Goal: Task Accomplishment & Management: Manage account settings

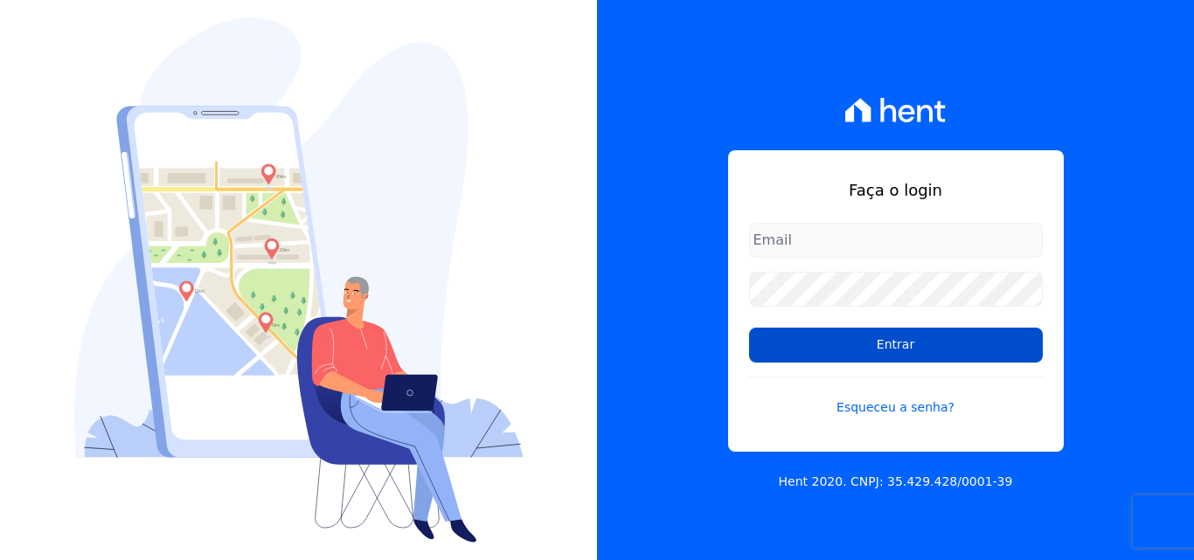
type input "atendimentooasis@celinaguimaraes.com.br"
click at [865, 348] on input "Entrar" at bounding box center [896, 345] width 294 height 35
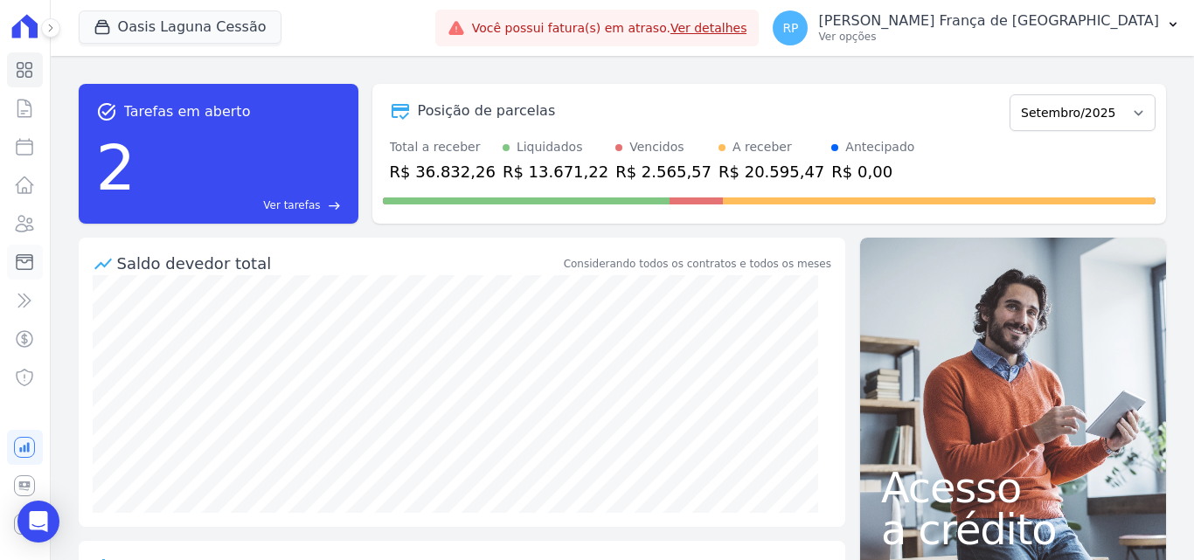
click at [34, 258] on icon at bounding box center [24, 262] width 21 height 21
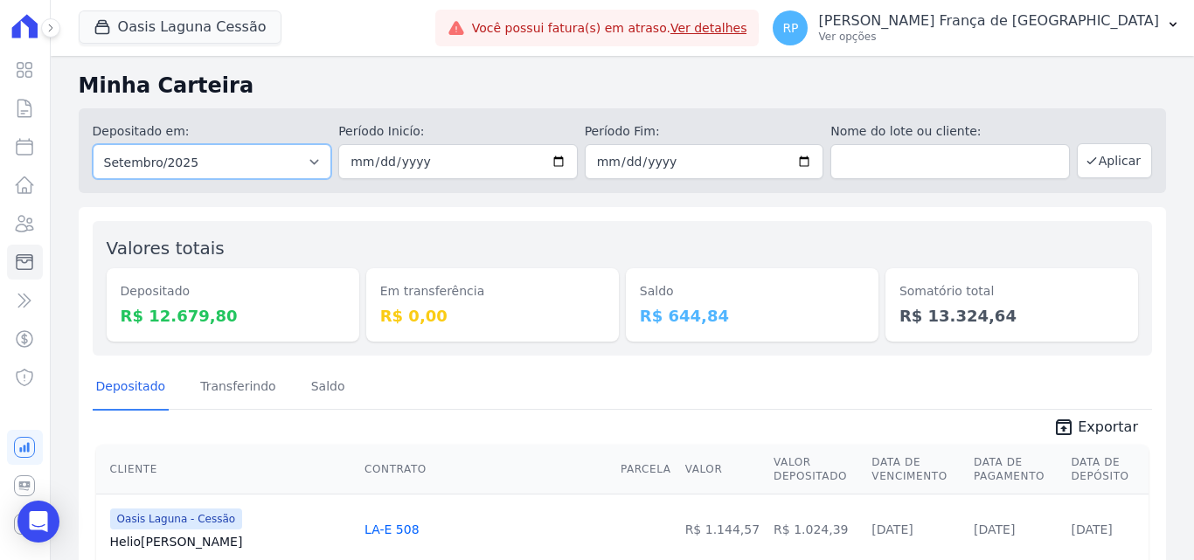
click at [273, 166] on select "Todos os meses Janeiro/2020 Fevereiro/2020 Março/2020 Abril/2020 Maio/2020 Junh…" at bounding box center [212, 161] width 239 height 35
select select "all"
click at [93, 144] on select "Todos os meses Janeiro/2020 Fevereiro/2020 Março/2020 Abril/2020 Maio/2020 Junh…" at bounding box center [212, 161] width 239 height 35
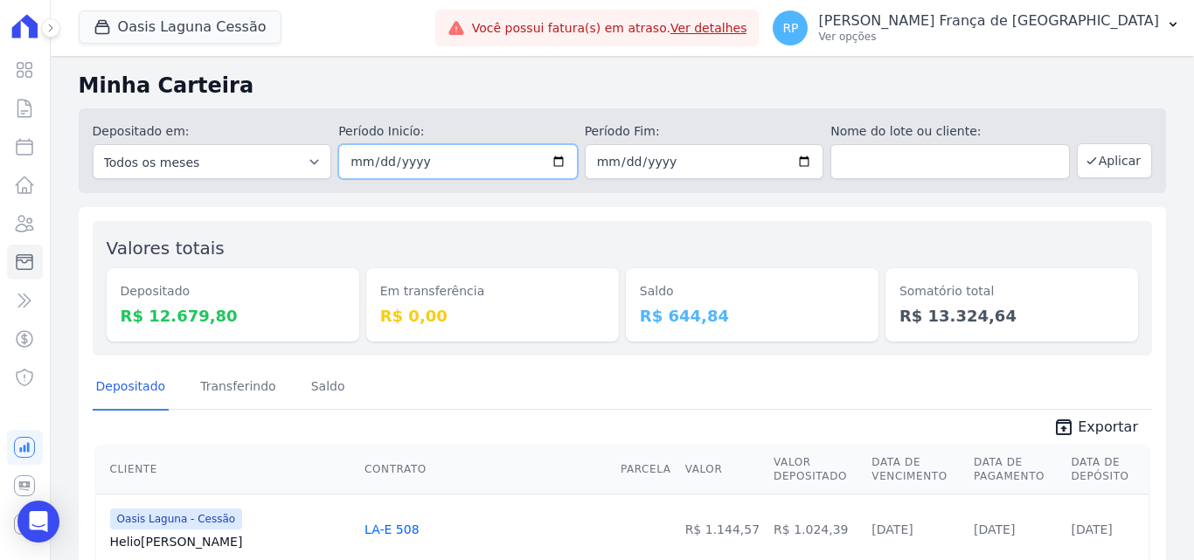
click at [546, 162] on input "date" at bounding box center [457, 161] width 239 height 35
type input "[DATE]"
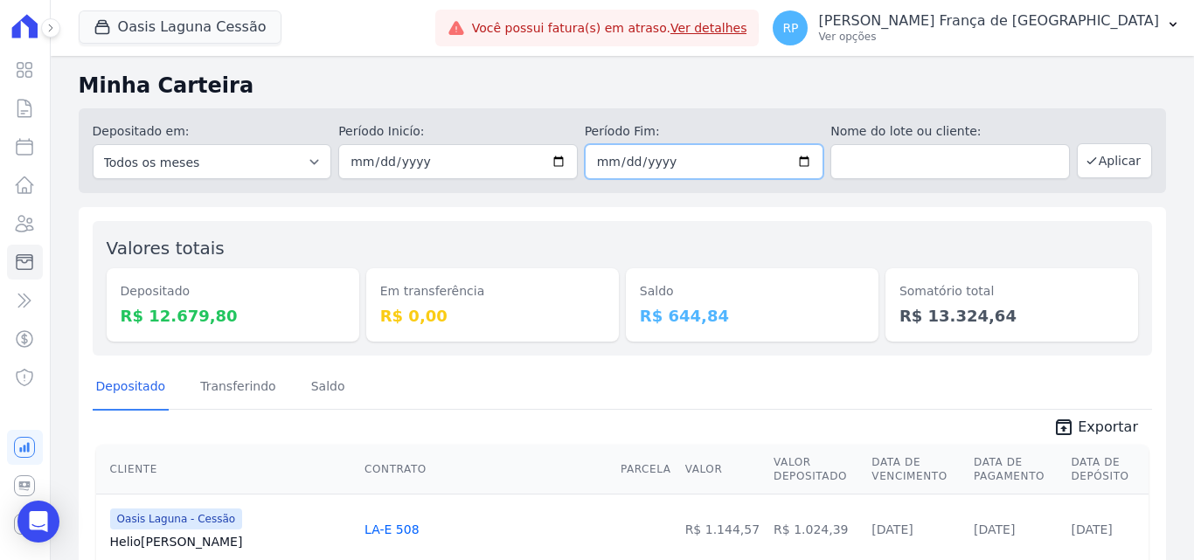
click at [799, 159] on input "date" at bounding box center [704, 161] width 239 height 35
type input "[DATE]"
click at [1092, 149] on button "Aplicar" at bounding box center [1114, 160] width 75 height 35
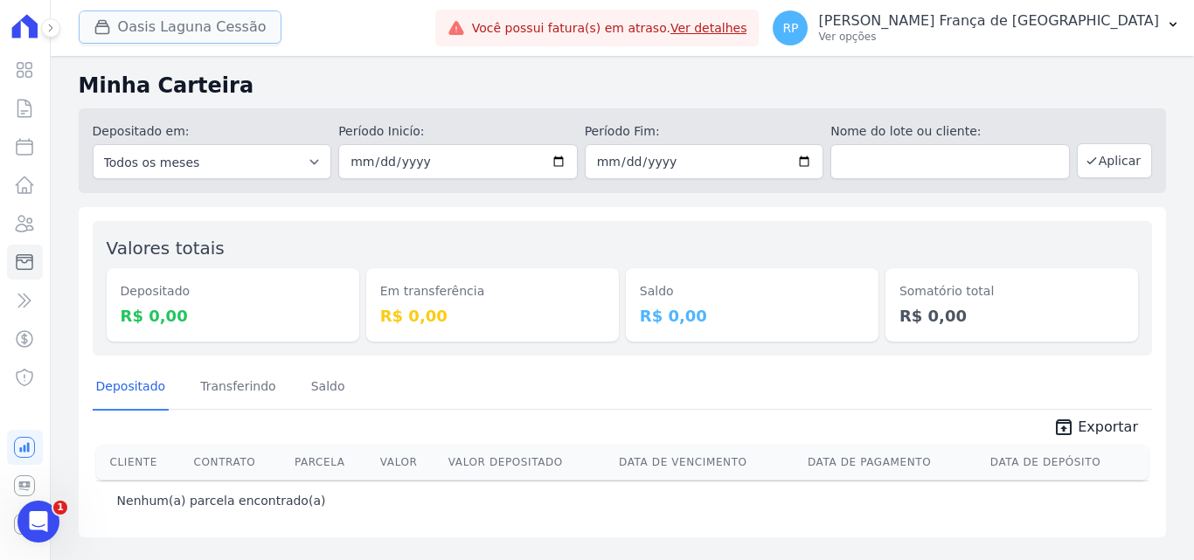
click at [183, 35] on button "Oasis Laguna Cessão" at bounding box center [180, 26] width 203 height 33
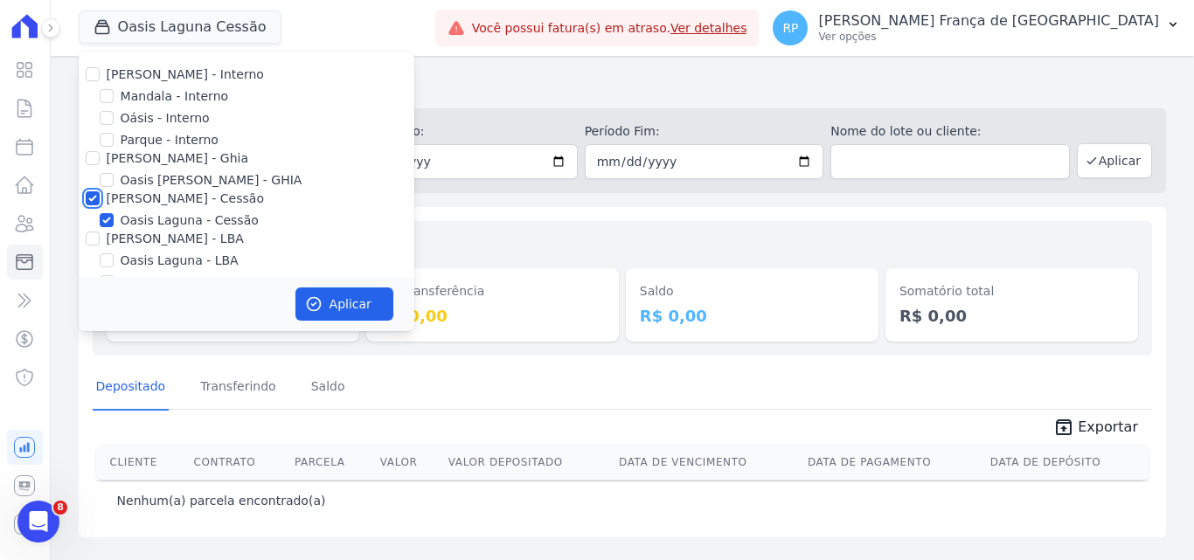
click at [86, 201] on input "[PERSON_NAME] - Cessão" at bounding box center [93, 198] width 14 height 14
checkbox input "false"
click at [104, 118] on input "Oásis - Interno" at bounding box center [107, 118] width 14 height 14
checkbox input "true"
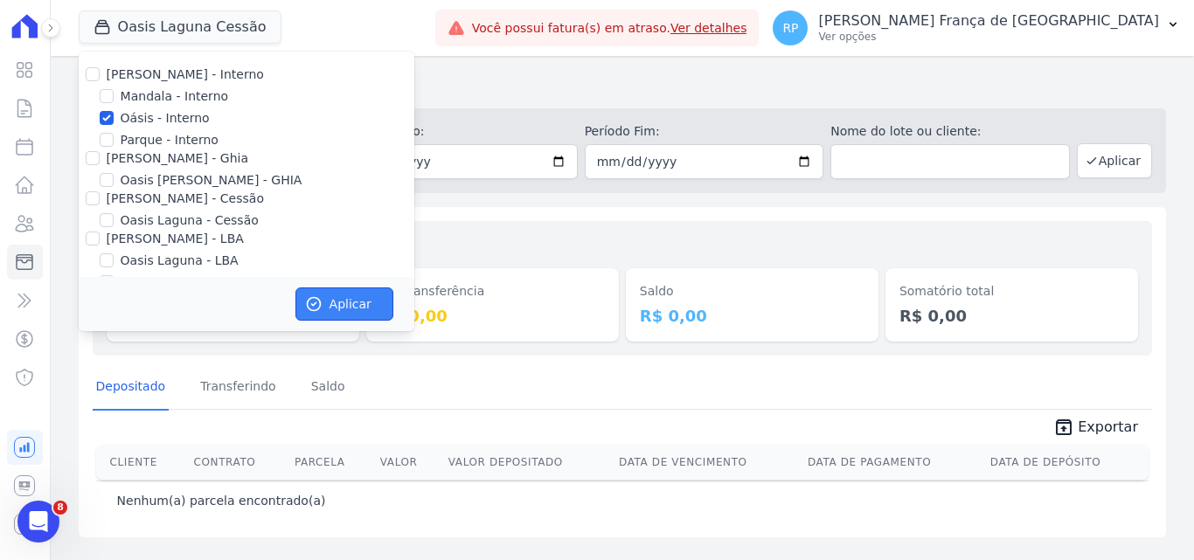
click at [355, 300] on button "Aplicar" at bounding box center [344, 304] width 98 height 33
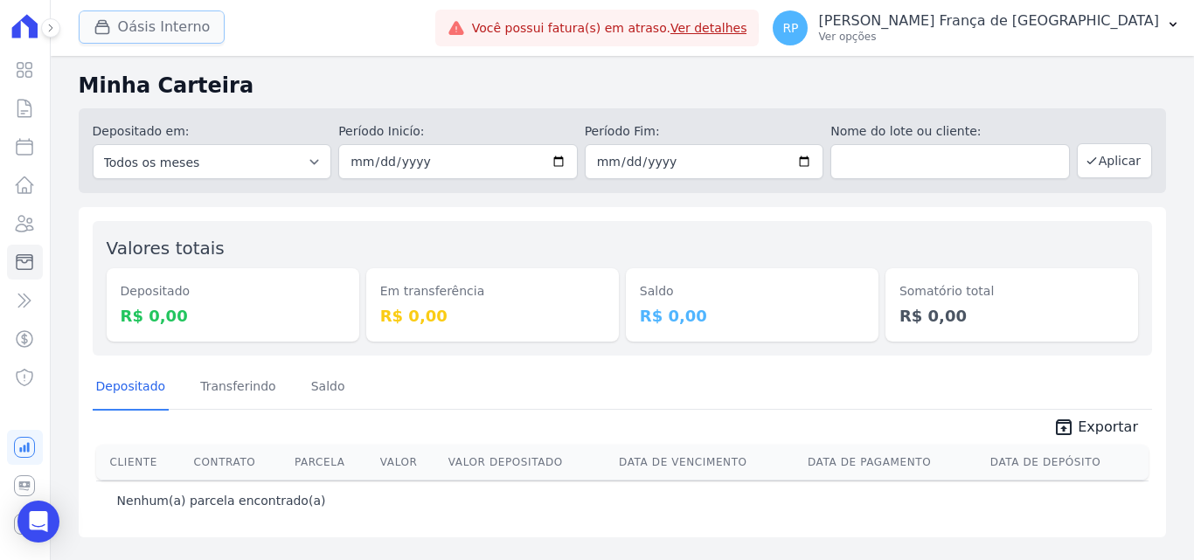
click at [156, 31] on button "Oásis Interno" at bounding box center [152, 26] width 147 height 33
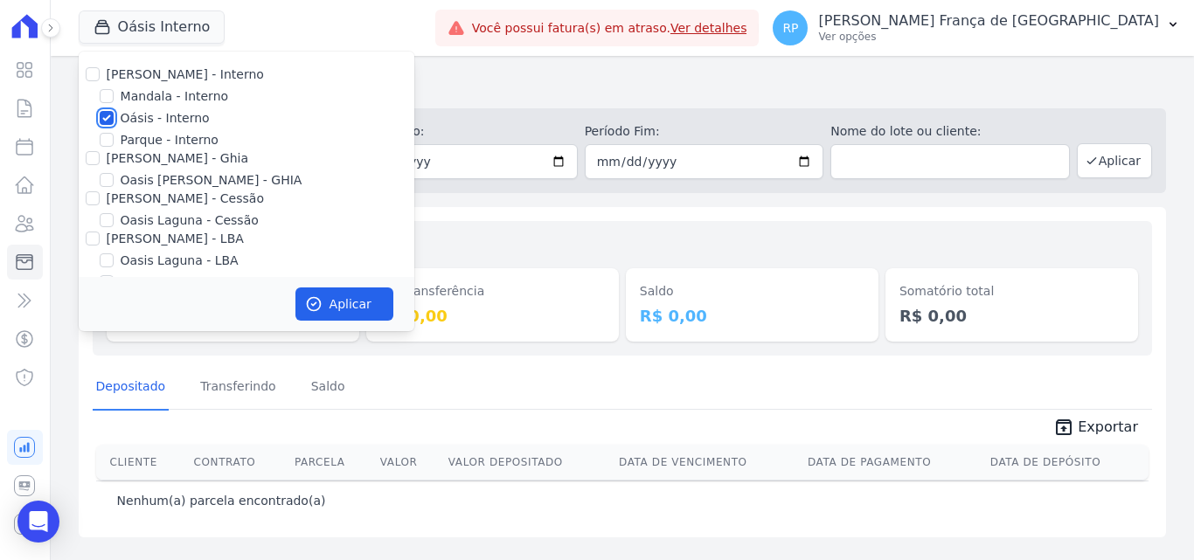
click at [107, 111] on input "Oásis - Interno" at bounding box center [107, 118] width 14 height 14
checkbox input "false"
click at [87, 156] on input "[PERSON_NAME] - Ghia" at bounding box center [93, 158] width 14 height 14
checkbox input "true"
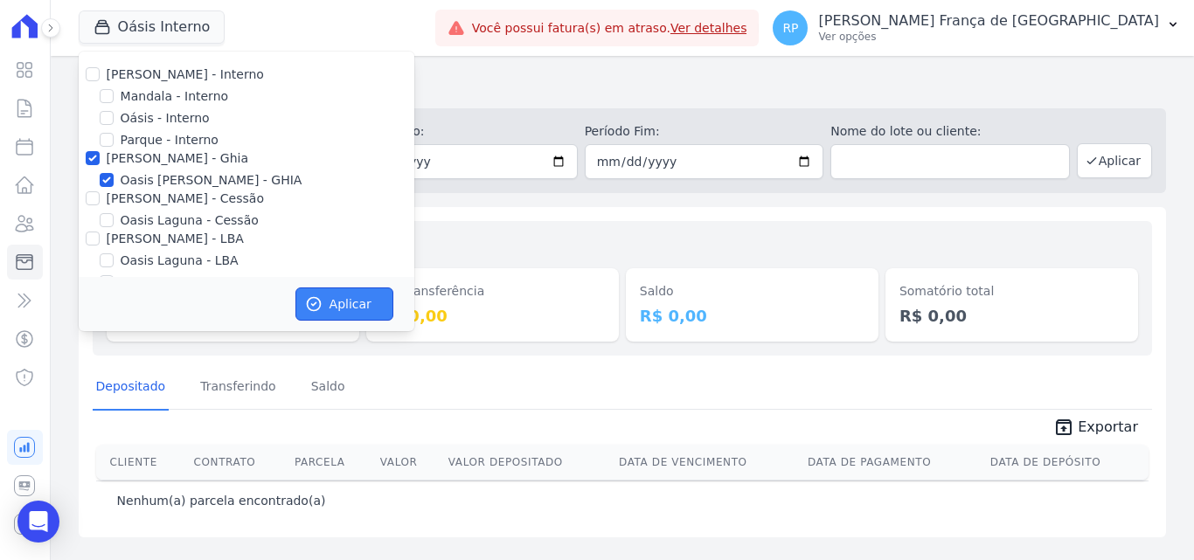
click at [328, 302] on button "Aplicar" at bounding box center [344, 304] width 98 height 33
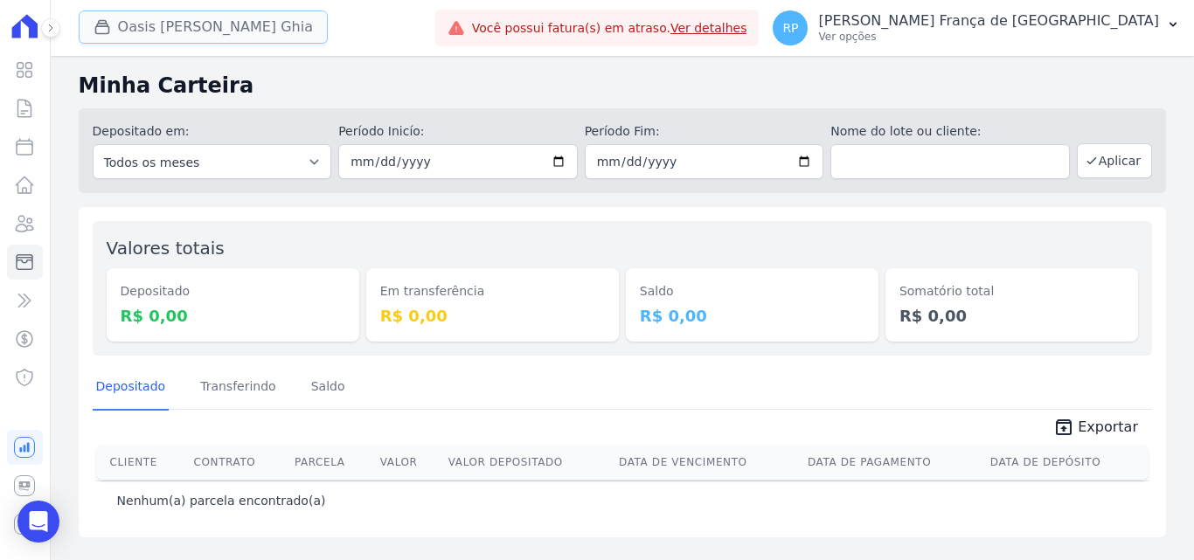
click at [170, 34] on button "Oasis [PERSON_NAME] Ghia" at bounding box center [203, 26] width 249 height 33
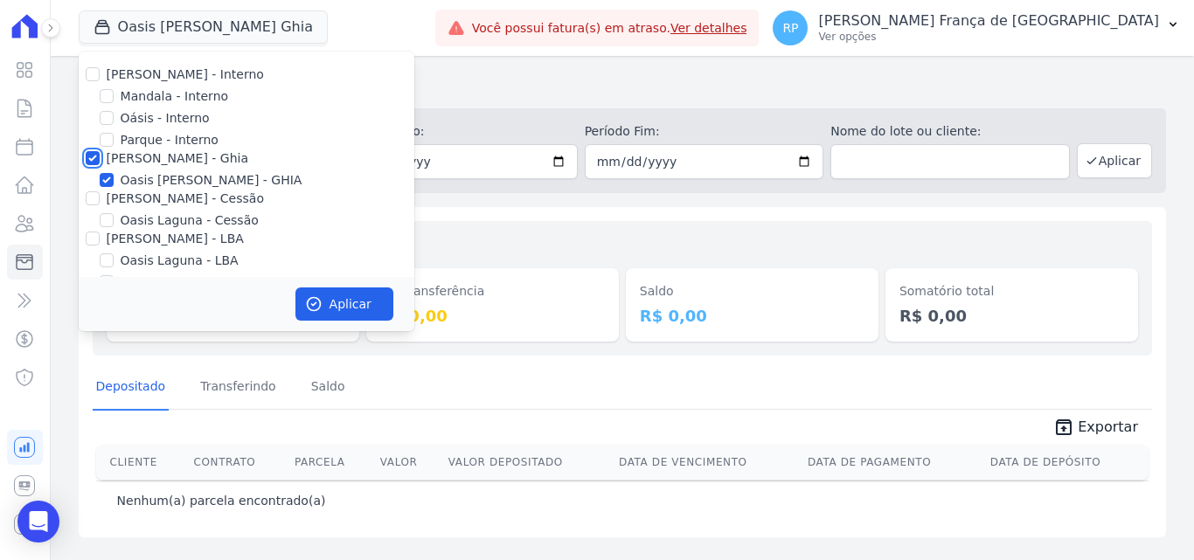
click at [91, 155] on input "[PERSON_NAME] - Ghia" at bounding box center [93, 158] width 14 height 14
checkbox input "false"
click at [94, 205] on input "[PERSON_NAME] - Cessão" at bounding box center [93, 198] width 14 height 14
checkbox input "true"
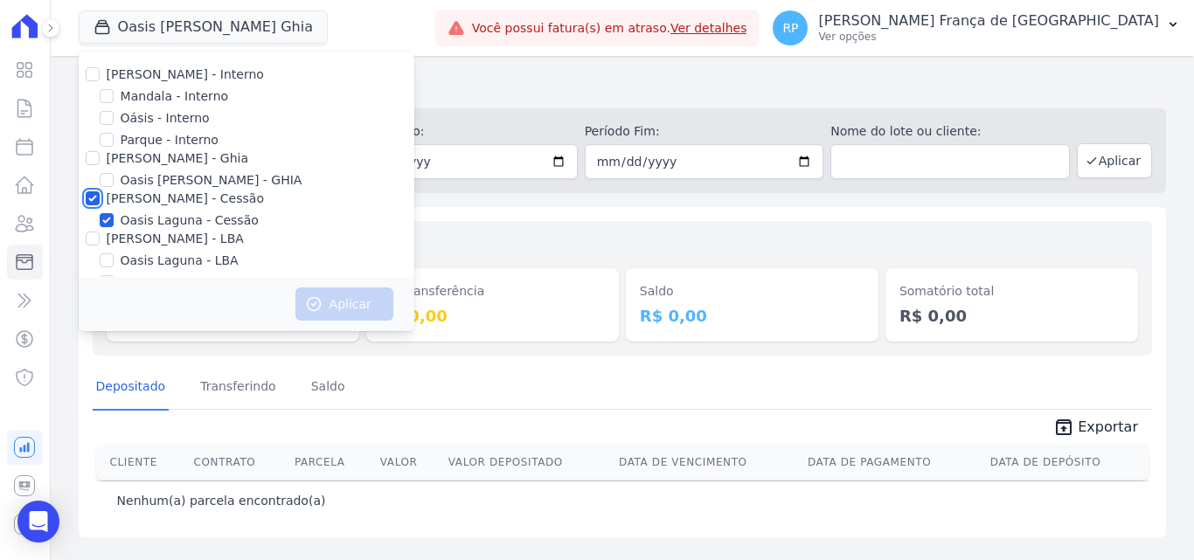
checkbox input "true"
click at [320, 307] on icon "button" at bounding box center [313, 303] width 17 height 17
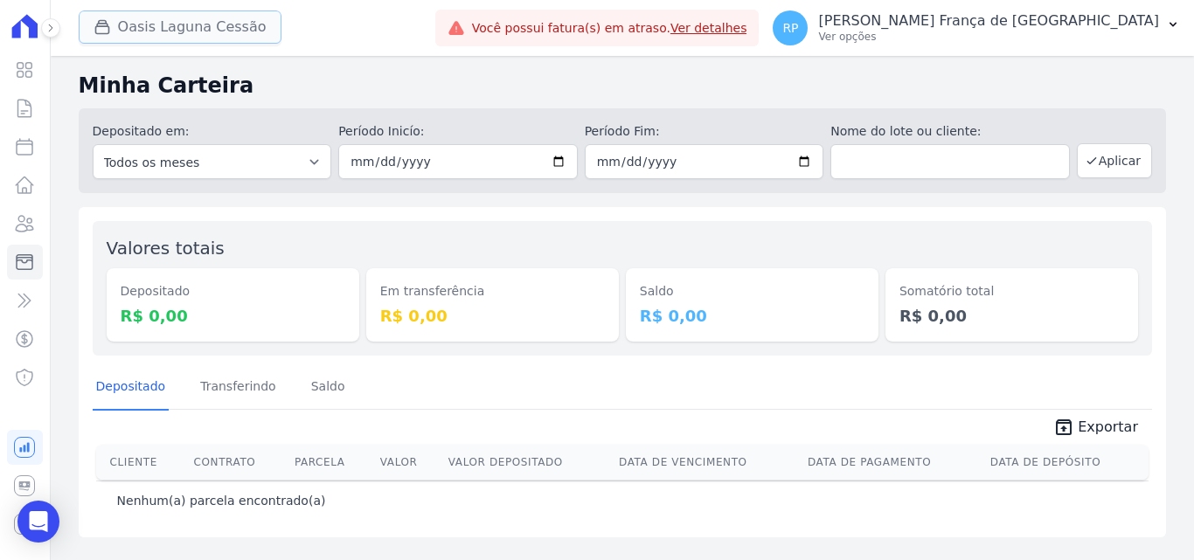
click at [162, 27] on button "Oasis Laguna Cessão" at bounding box center [180, 26] width 203 height 33
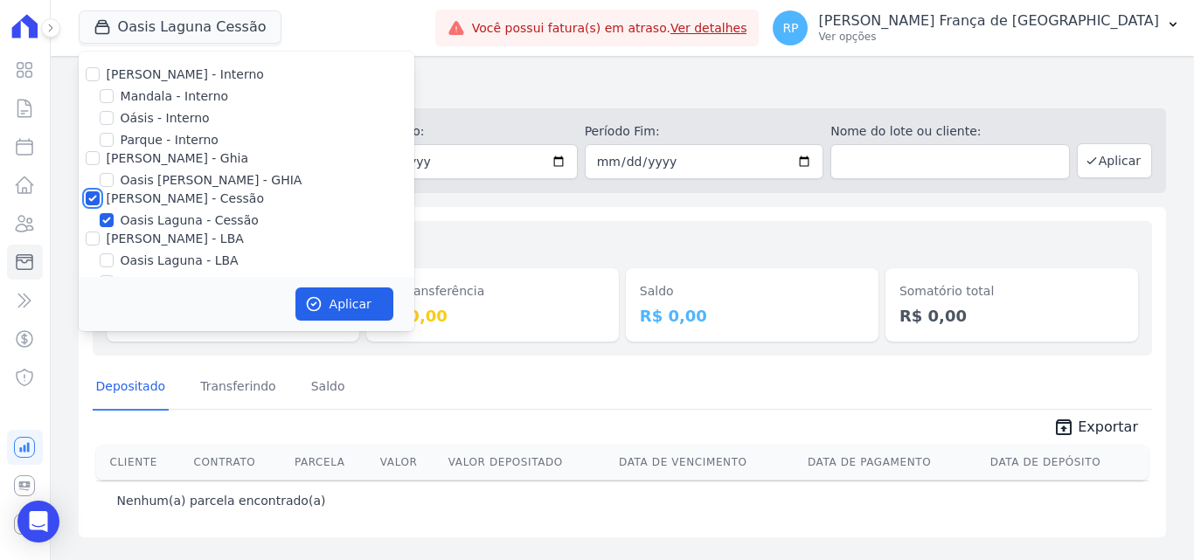
click at [98, 194] on input "[PERSON_NAME] - Cessão" at bounding box center [93, 198] width 14 height 14
checkbox input "false"
click at [88, 236] on input "[PERSON_NAME] - LBA" at bounding box center [93, 239] width 14 height 14
checkbox input "true"
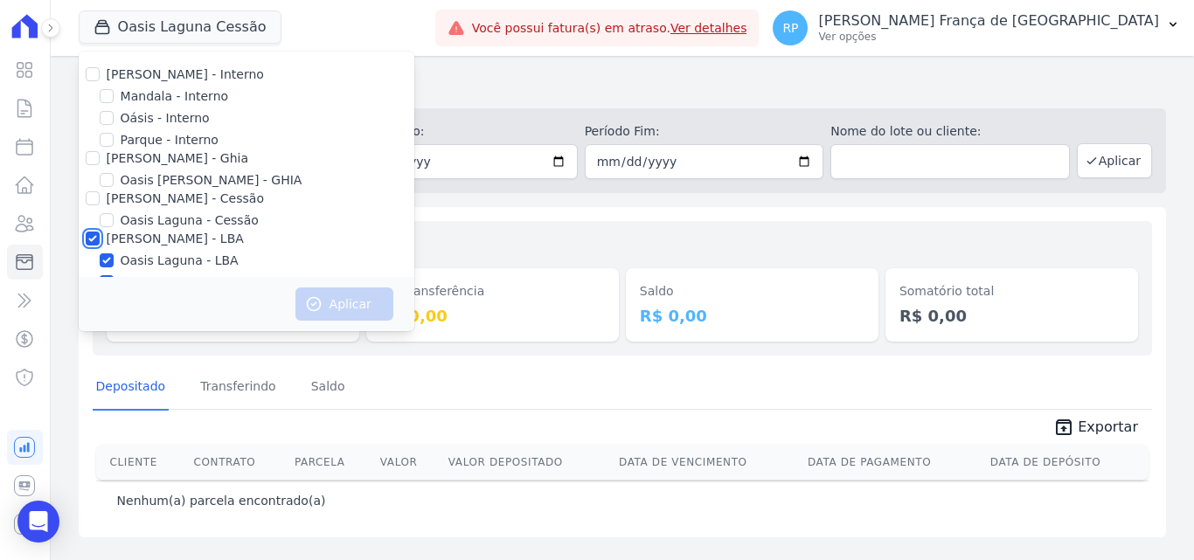
checkbox input "true"
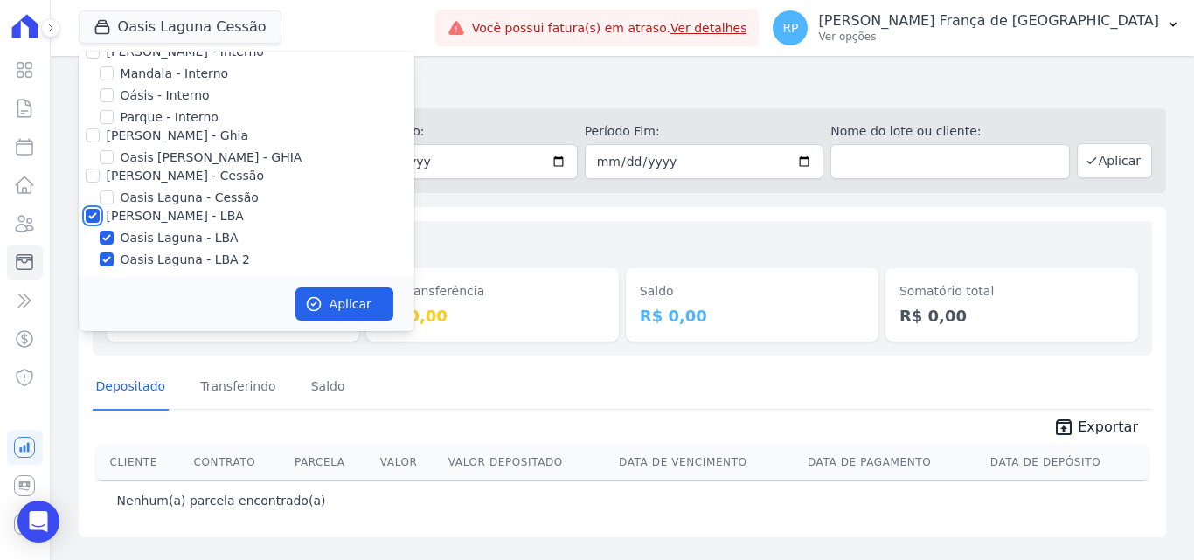
scroll to position [29, 0]
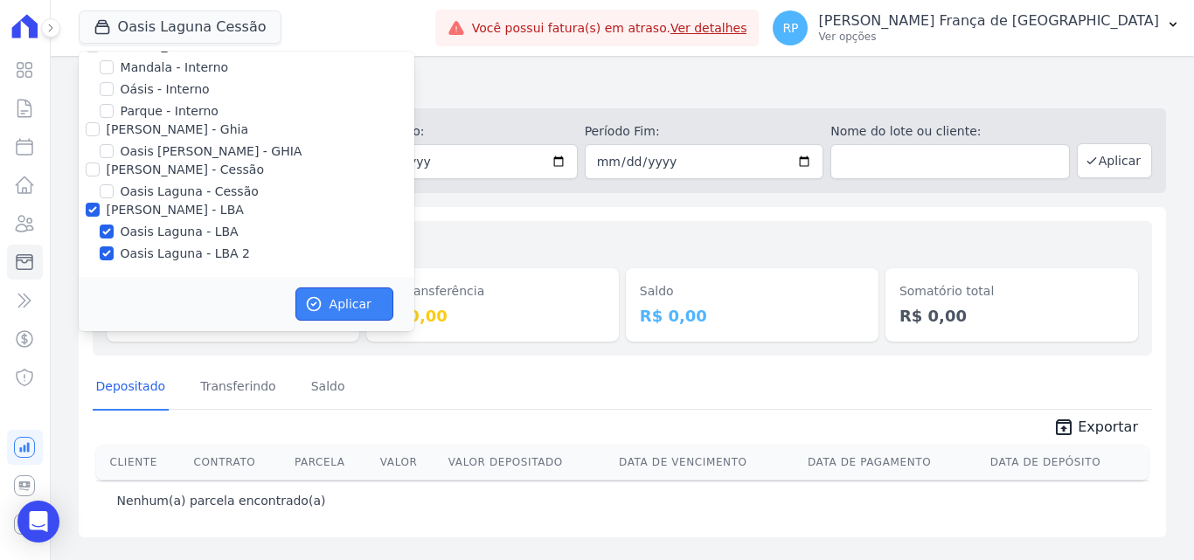
click at [332, 314] on button "Aplicar" at bounding box center [344, 304] width 98 height 33
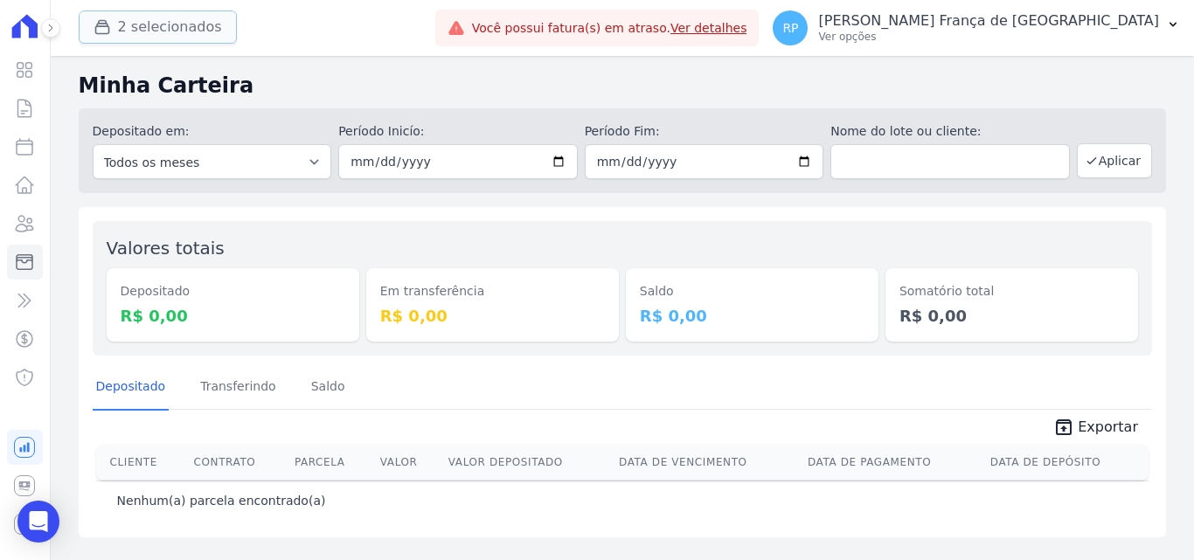
click at [154, 35] on button "2 selecionados" at bounding box center [158, 26] width 158 height 33
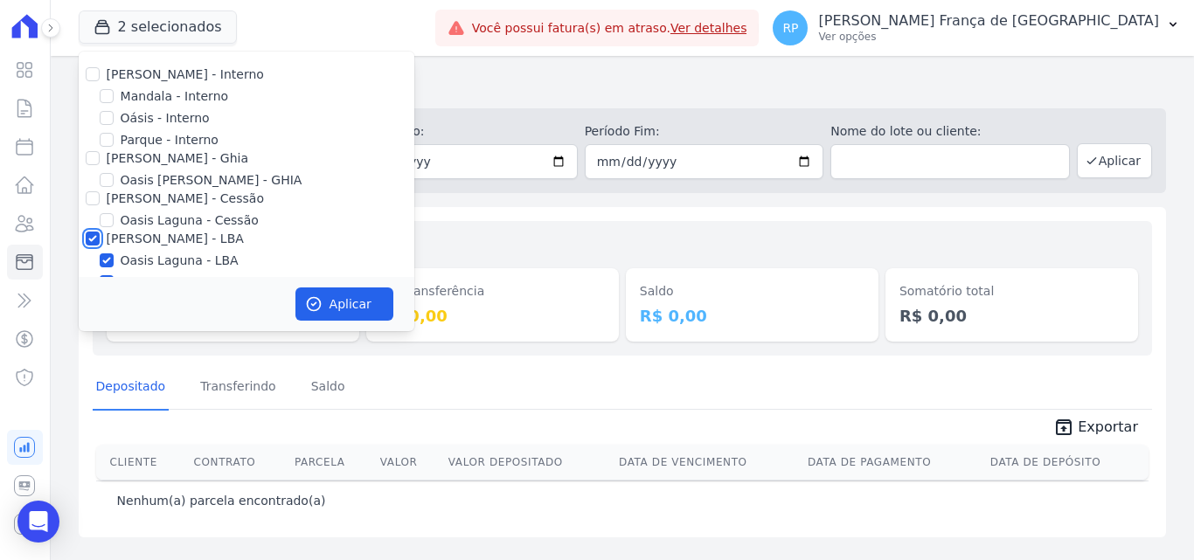
click at [94, 235] on input "[PERSON_NAME] - LBA" at bounding box center [93, 239] width 14 height 14
checkbox input "false"
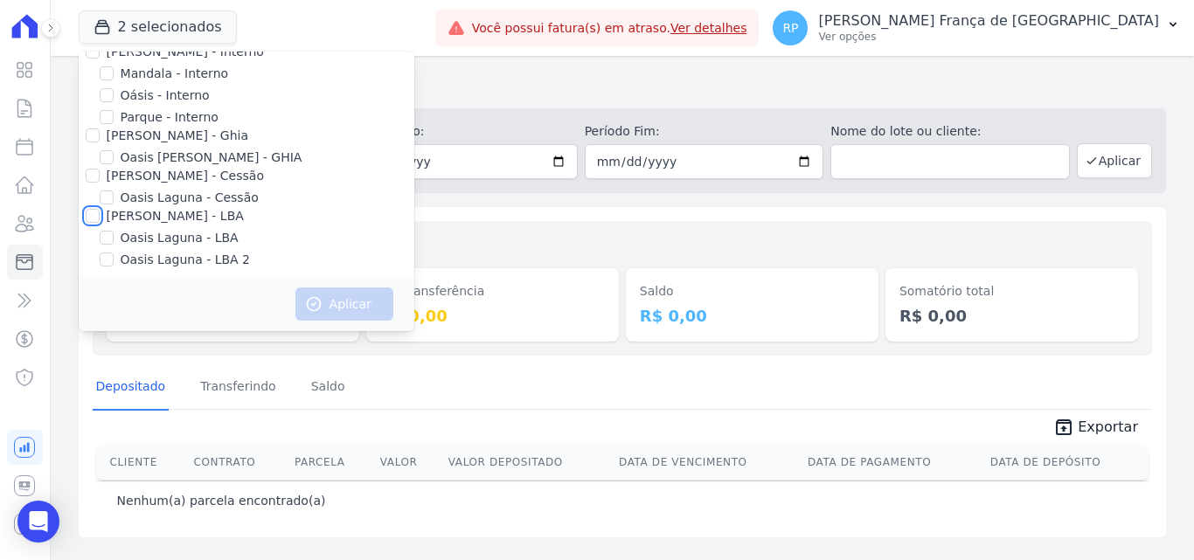
scroll to position [29, 0]
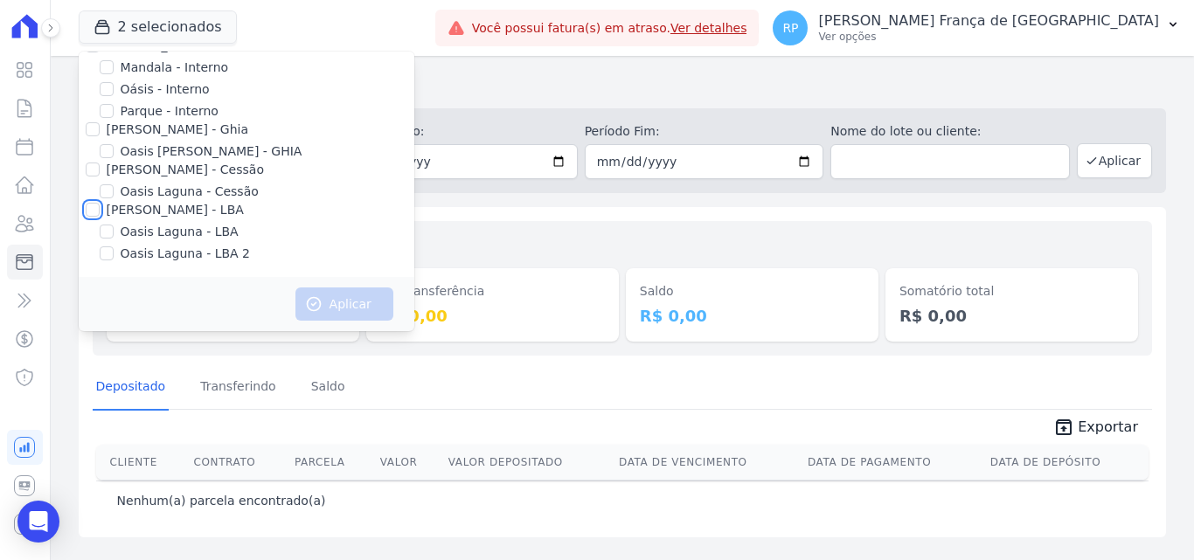
click at [86, 206] on input "[PERSON_NAME] - LBA" at bounding box center [93, 210] width 14 height 14
checkbox input "true"
click at [336, 304] on button "Aplicar" at bounding box center [344, 304] width 98 height 33
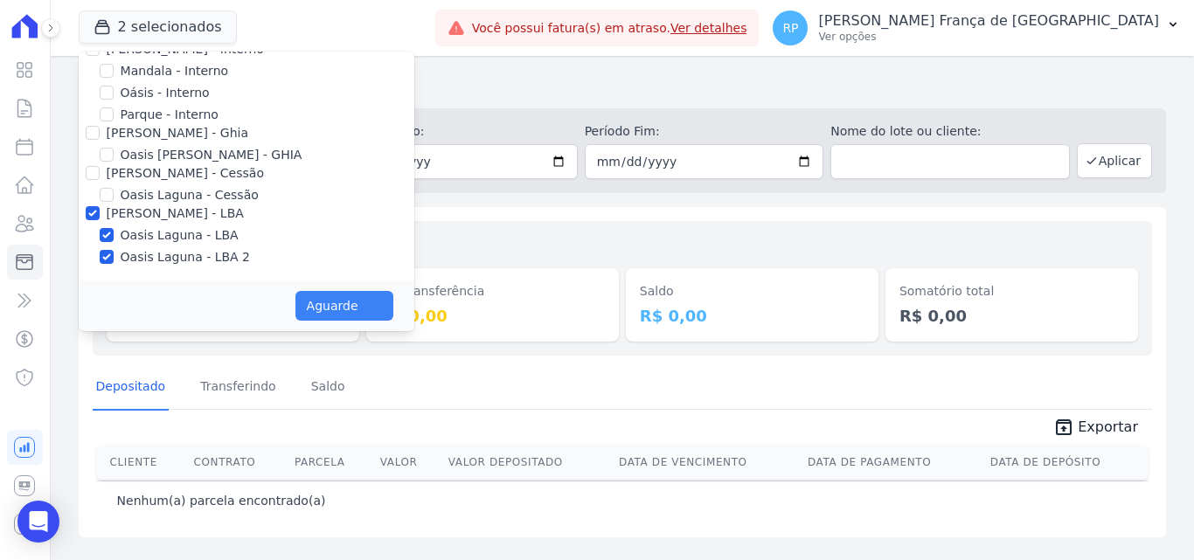
scroll to position [25, 0]
